Goal: Task Accomplishment & Management: Manage account settings

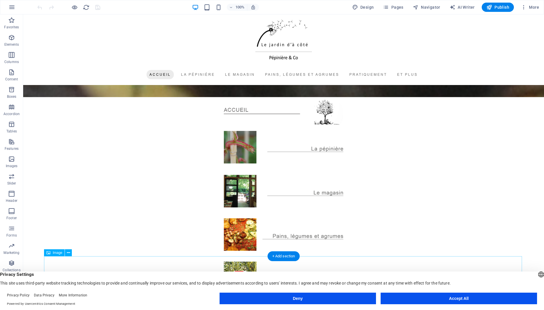
click at [449, 299] on button "Accept All" at bounding box center [459, 299] width 156 height 12
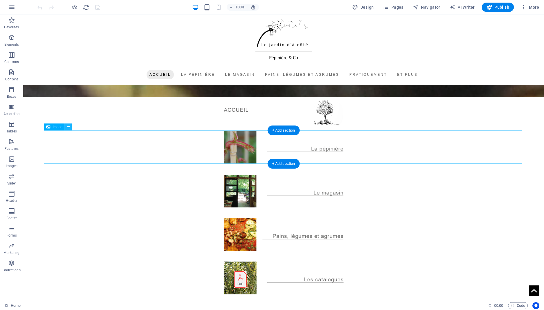
click at [70, 127] on icon at bounding box center [68, 127] width 3 height 6
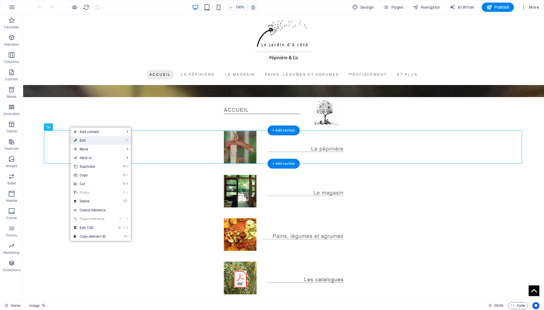
click at [87, 142] on link "⏎ Edit" at bounding box center [89, 140] width 39 height 9
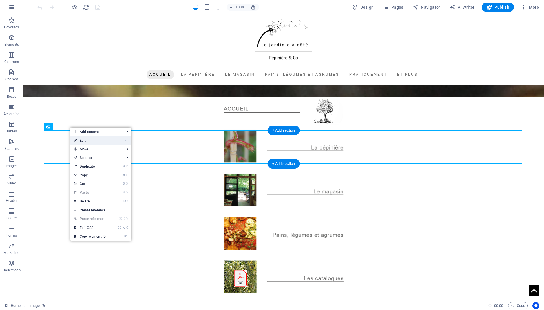
select select "px"
select select "%"
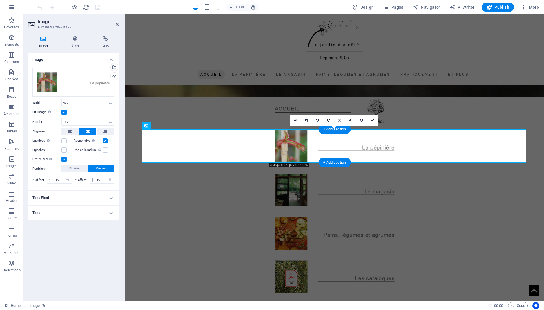
click at [116, 85] on div "Drag files here, click to choose files or select files from Files or our free s…" at bounding box center [73, 126] width 91 height 127
click at [114, 79] on div "Upload" at bounding box center [113, 77] width 9 height 9
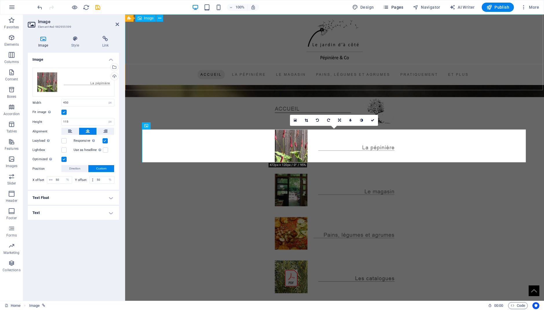
click at [383, 8] on span "Pages" at bounding box center [393, 7] width 20 height 6
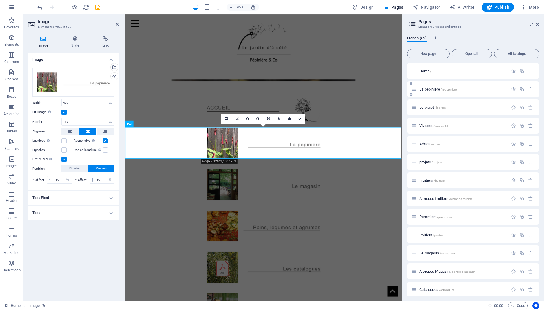
click at [434, 89] on span "La pépinière /la-pepiniere" at bounding box center [437, 89] width 37 height 4
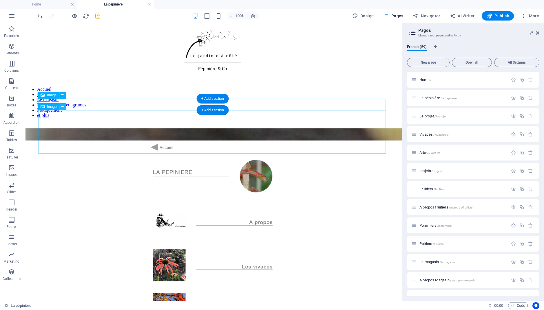
click at [64, 107] on icon at bounding box center [62, 107] width 3 height 6
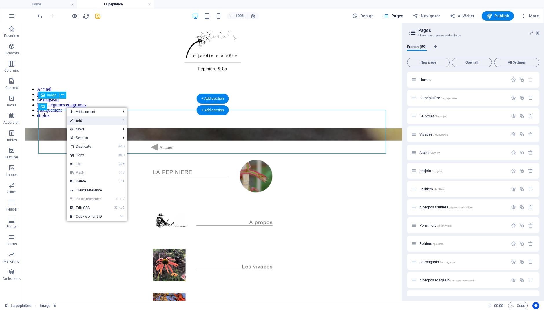
click at [82, 123] on link "⏎ Edit" at bounding box center [86, 120] width 39 height 9
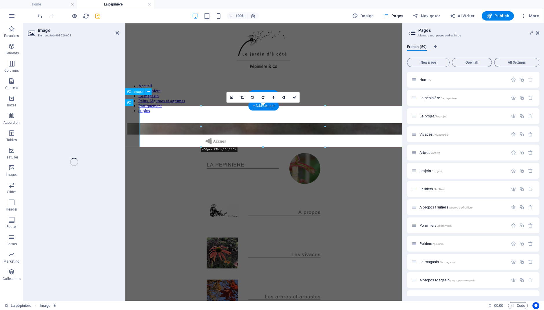
select select "px"
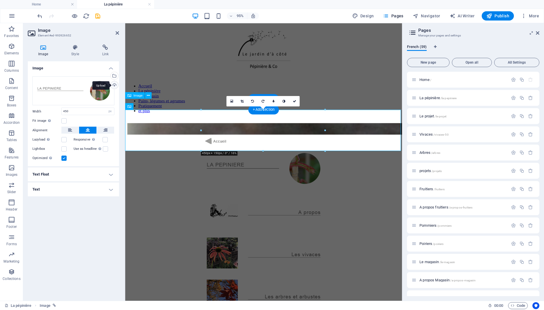
click at [114, 87] on div "Upload" at bounding box center [113, 85] width 9 height 9
click at [501, 20] on button "Publish" at bounding box center [498, 15] width 32 height 9
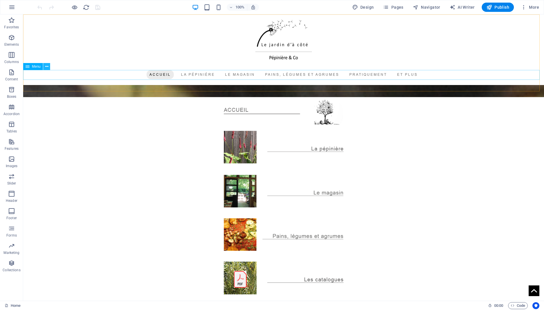
click at [48, 67] on icon at bounding box center [46, 67] width 3 height 6
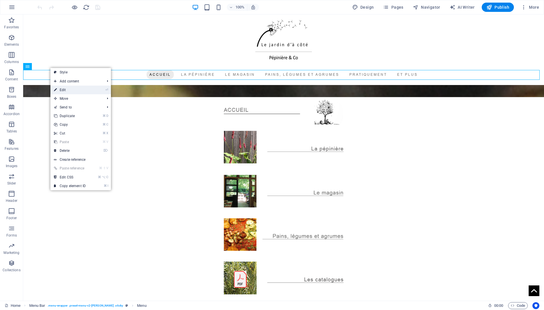
click at [76, 89] on link "⏎ Edit" at bounding box center [69, 90] width 39 height 9
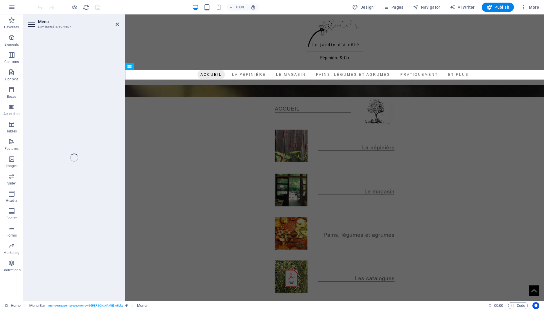
select select
select select "1"
select select
select select "10"
select select
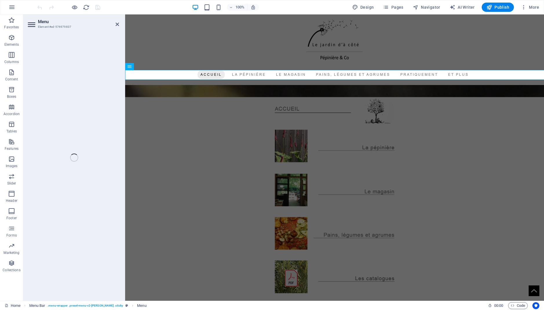
select select "14"
select select
select select "22"
select select
select select "23"
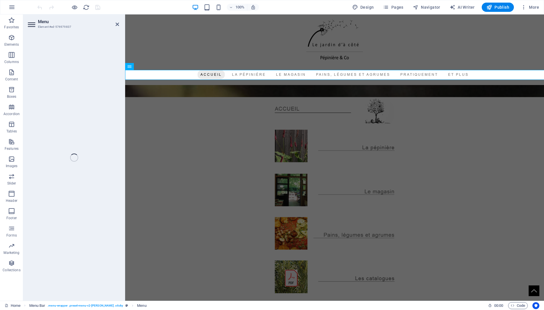
select select
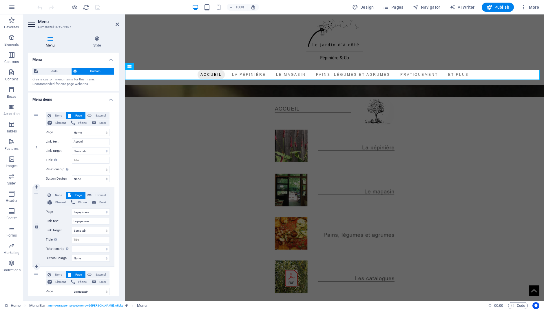
click at [71, 199] on button "Page" at bounding box center [75, 195] width 19 height 7
click at [384, 10] on span "Pages" at bounding box center [393, 7] width 20 height 6
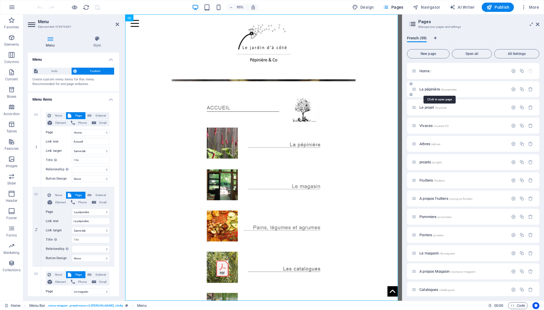
click at [444, 89] on span "La pépinière /la-pepiniere" at bounding box center [437, 89] width 37 height 4
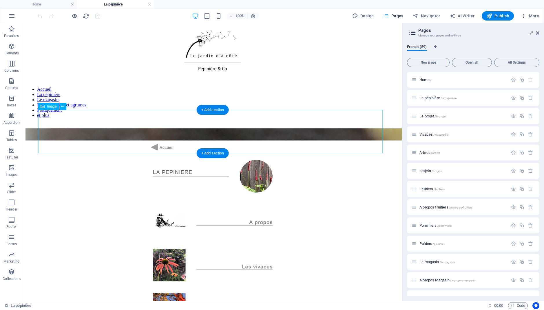
click at [218, 155] on figure at bounding box center [212, 177] width 374 height 45
click at [494, 18] on span "Publish" at bounding box center [497, 16] width 23 height 6
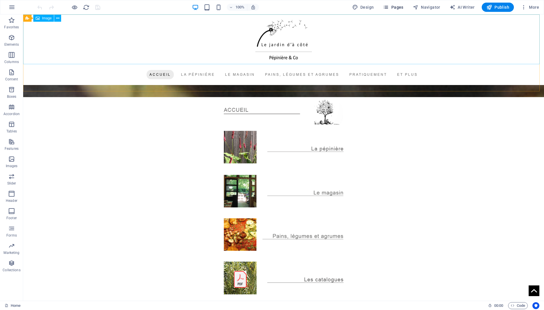
click at [383, 6] on span "Pages" at bounding box center [393, 7] width 20 height 6
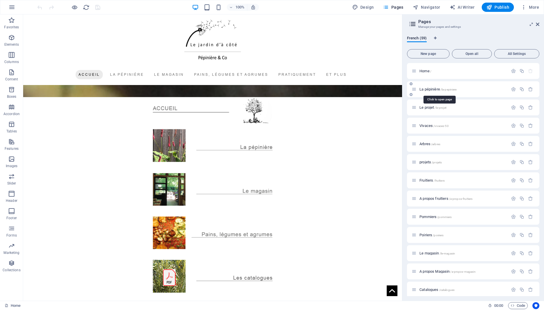
click at [441, 88] on span "La pépinière /la-pepiniere" at bounding box center [437, 89] width 37 height 4
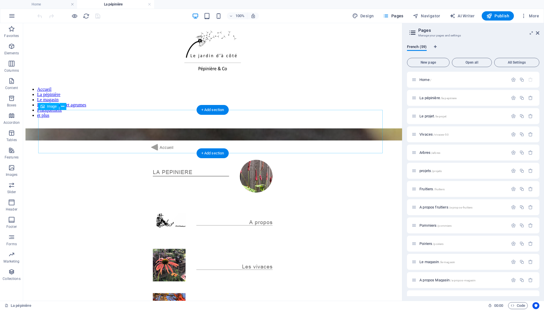
click at [161, 155] on figure at bounding box center [212, 177] width 374 height 45
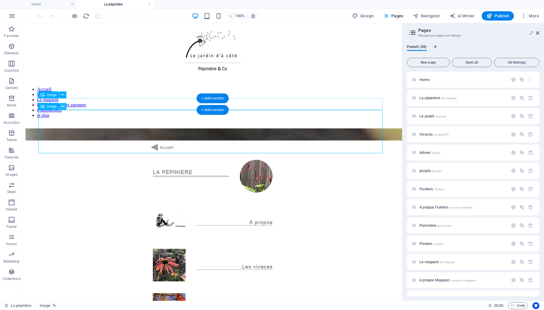
click at [64, 106] on icon at bounding box center [62, 107] width 3 height 6
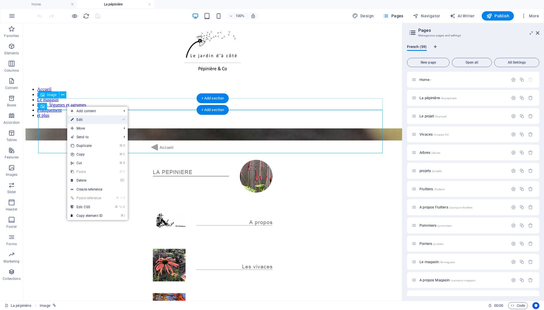
click at [77, 118] on link "⏎ Edit" at bounding box center [86, 120] width 39 height 9
select select "px"
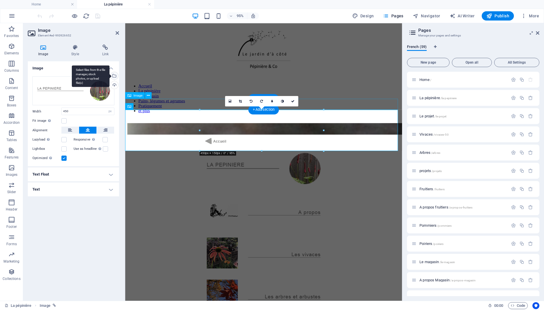
click at [109, 78] on div "Select files from the file manager, stock photos, or upload file(s)" at bounding box center [91, 76] width 38 height 22
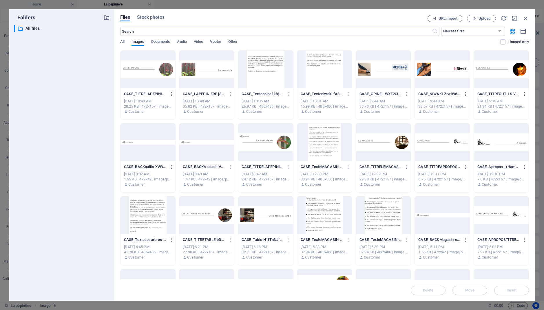
click at [151, 71] on div at bounding box center [147, 70] width 55 height 38
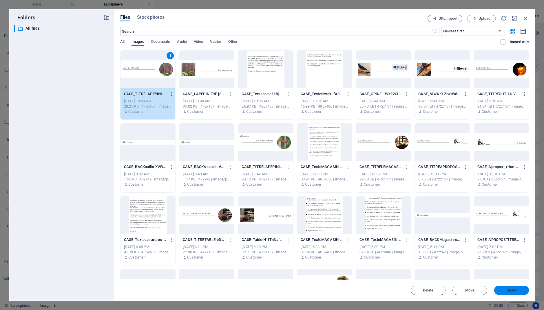
click at [513, 288] on button "Insert" at bounding box center [511, 290] width 35 height 9
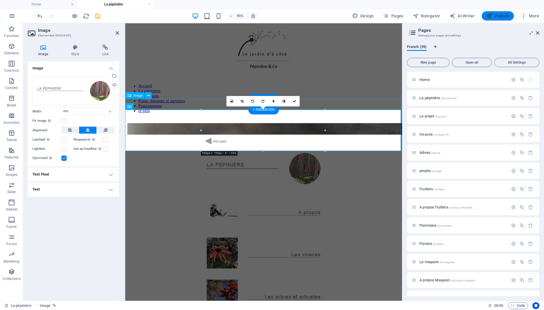
click at [496, 16] on span "Publish" at bounding box center [497, 16] width 23 height 6
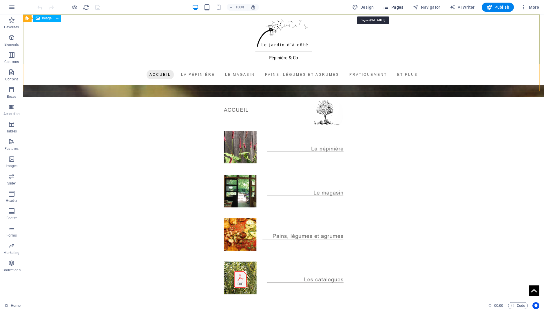
click at [384, 10] on span "Pages" at bounding box center [393, 7] width 20 height 6
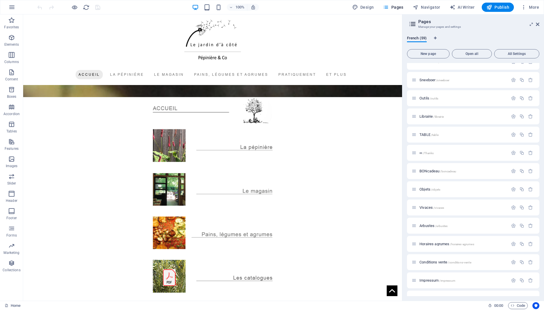
scroll to position [520, 0]
click at [443, 207] on span "/vivaces" at bounding box center [438, 207] width 11 height 3
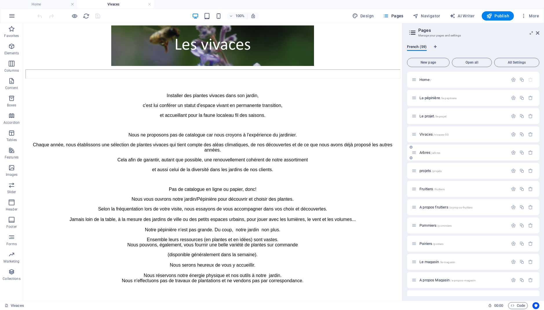
scroll to position [0, 0]
click at [434, 134] on span "Vivaces /vivaces-50" at bounding box center [433, 134] width 29 height 4
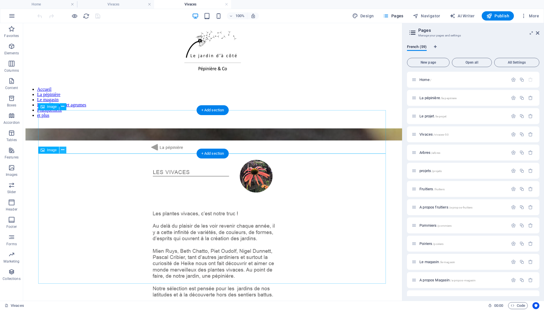
click at [64, 149] on icon at bounding box center [62, 150] width 3 height 6
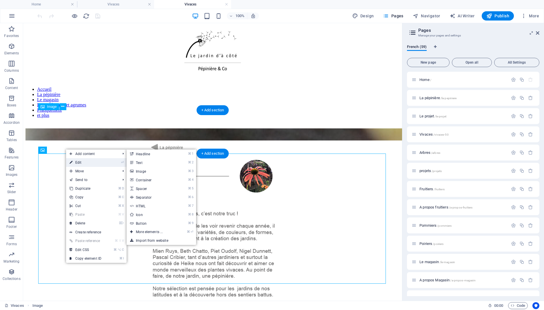
click at [81, 164] on link "⏎ Edit" at bounding box center [85, 162] width 39 height 9
select select "px"
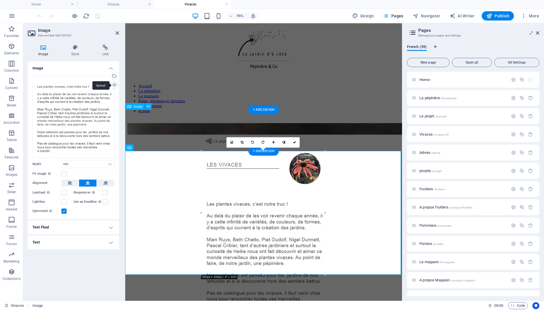
click at [115, 89] on div "Upload" at bounding box center [113, 85] width 9 height 9
click at [498, 17] on span "Publish" at bounding box center [497, 16] width 23 height 6
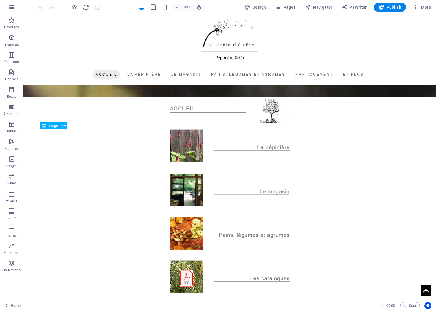
click at [257, 149] on figure at bounding box center [230, 145] width 380 height 33
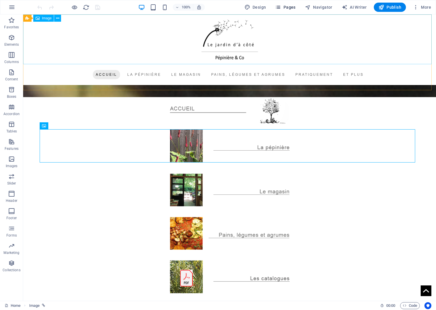
click at [275, 10] on span "Pages" at bounding box center [285, 7] width 20 height 6
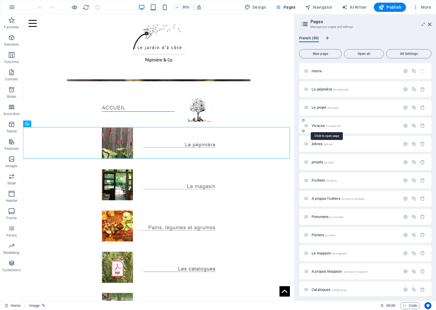
click at [330, 127] on span "/vivaces-50" at bounding box center [333, 126] width 15 height 3
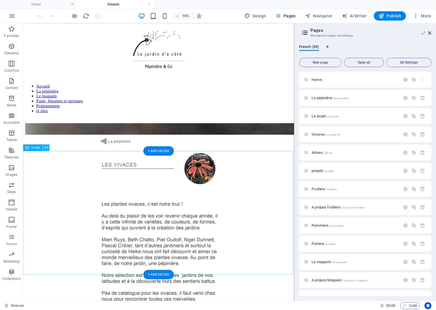
click at [48, 149] on icon at bounding box center [46, 148] width 3 height 6
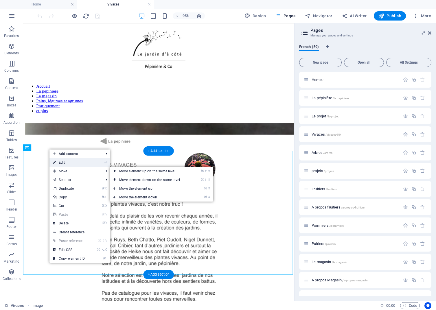
click at [59, 164] on link "⏎ Edit" at bounding box center [69, 162] width 39 height 9
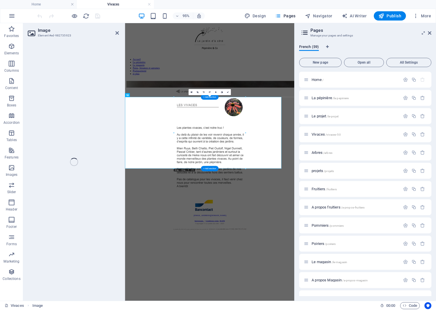
select select "px"
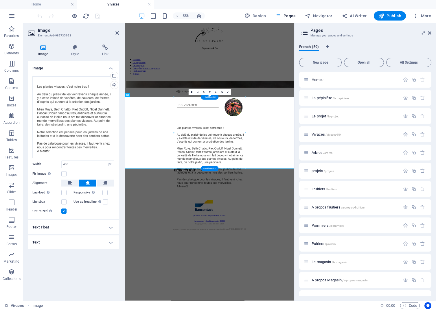
click at [64, 214] on label at bounding box center [63, 211] width 5 height 5
click at [0, 0] on input "Optimized Images are compressed to improve page speed." at bounding box center [0, 0] width 0 height 0
click at [65, 214] on label at bounding box center [63, 211] width 5 height 5
click at [0, 0] on input "Optimized Images are compressed to improve page speed." at bounding box center [0, 0] width 0 height 0
click at [65, 214] on label at bounding box center [63, 211] width 5 height 5
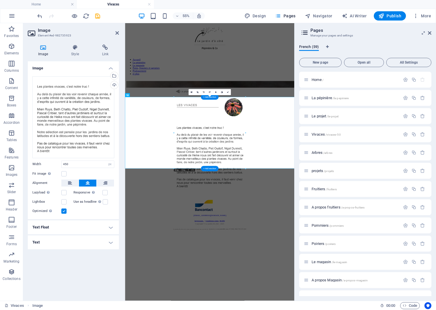
click at [0, 0] on input "Optimized Images are compressed to improve page speed." at bounding box center [0, 0] width 0 height 0
click at [65, 214] on label at bounding box center [63, 211] width 5 height 5
click at [0, 0] on input "Optimized Images are compressed to improve page speed." at bounding box center [0, 0] width 0 height 0
click at [65, 214] on label at bounding box center [63, 211] width 5 height 5
click at [0, 0] on input "Optimized Images are compressed to improve page speed." at bounding box center [0, 0] width 0 height 0
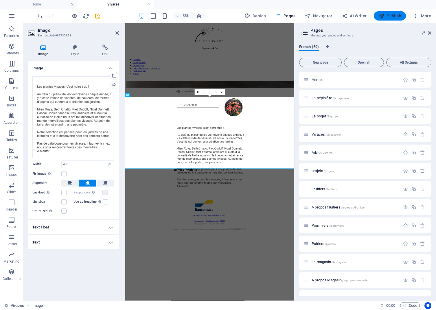
click at [379, 19] on icon "button" at bounding box center [382, 16] width 6 height 6
